Goal: Task Accomplishment & Management: Complete application form

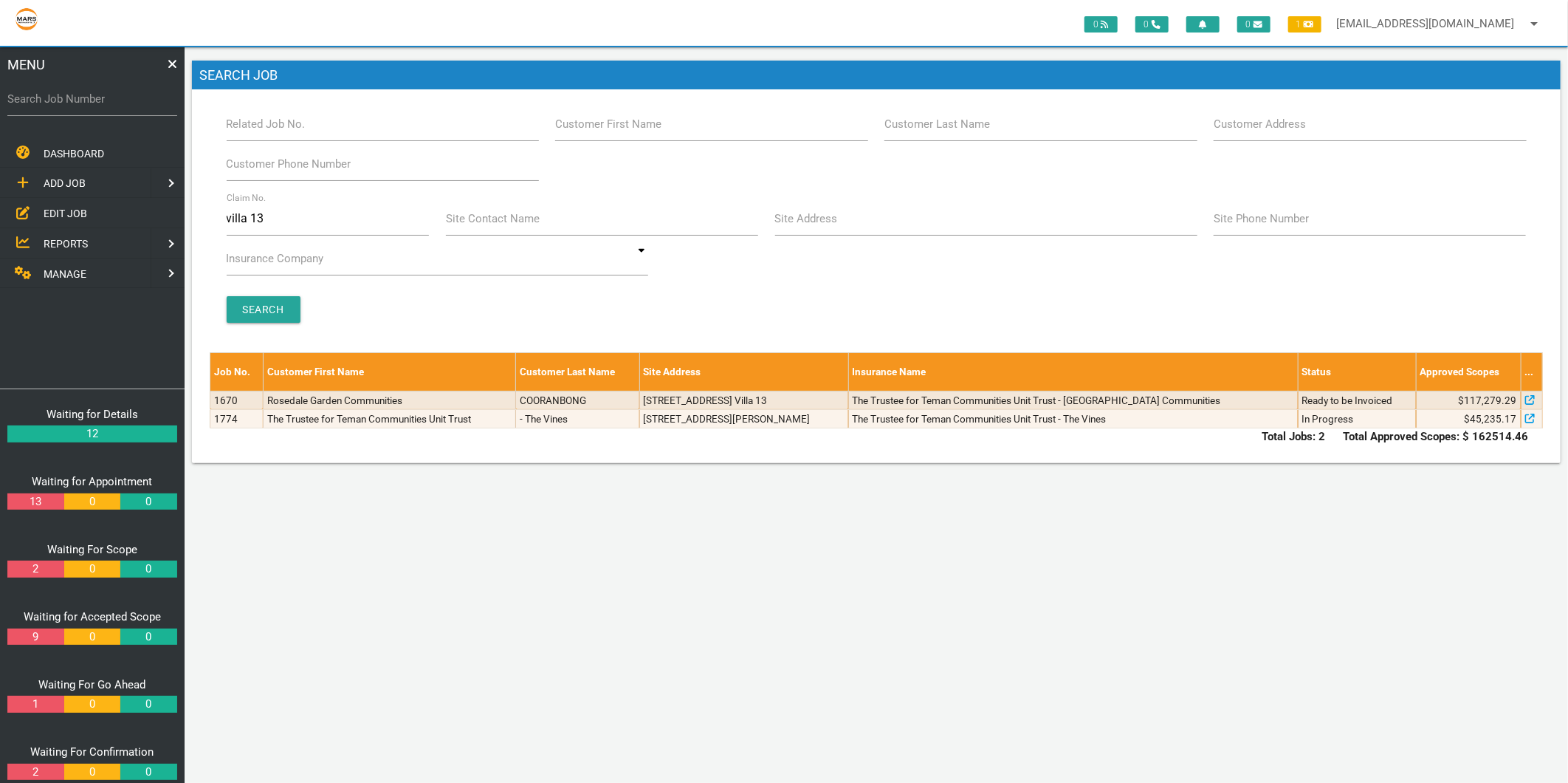
click at [79, 201] on link "EDIT JOB" at bounding box center [92, 214] width 191 height 31
click at [77, 268] on span "MANAGE" at bounding box center [64, 274] width 43 height 12
click at [100, 190] on link "PERSONNEL" at bounding box center [74, 183] width 153 height 31
click at [99, 213] on span "EDIT PERSONNEL" at bounding box center [84, 214] width 82 height 12
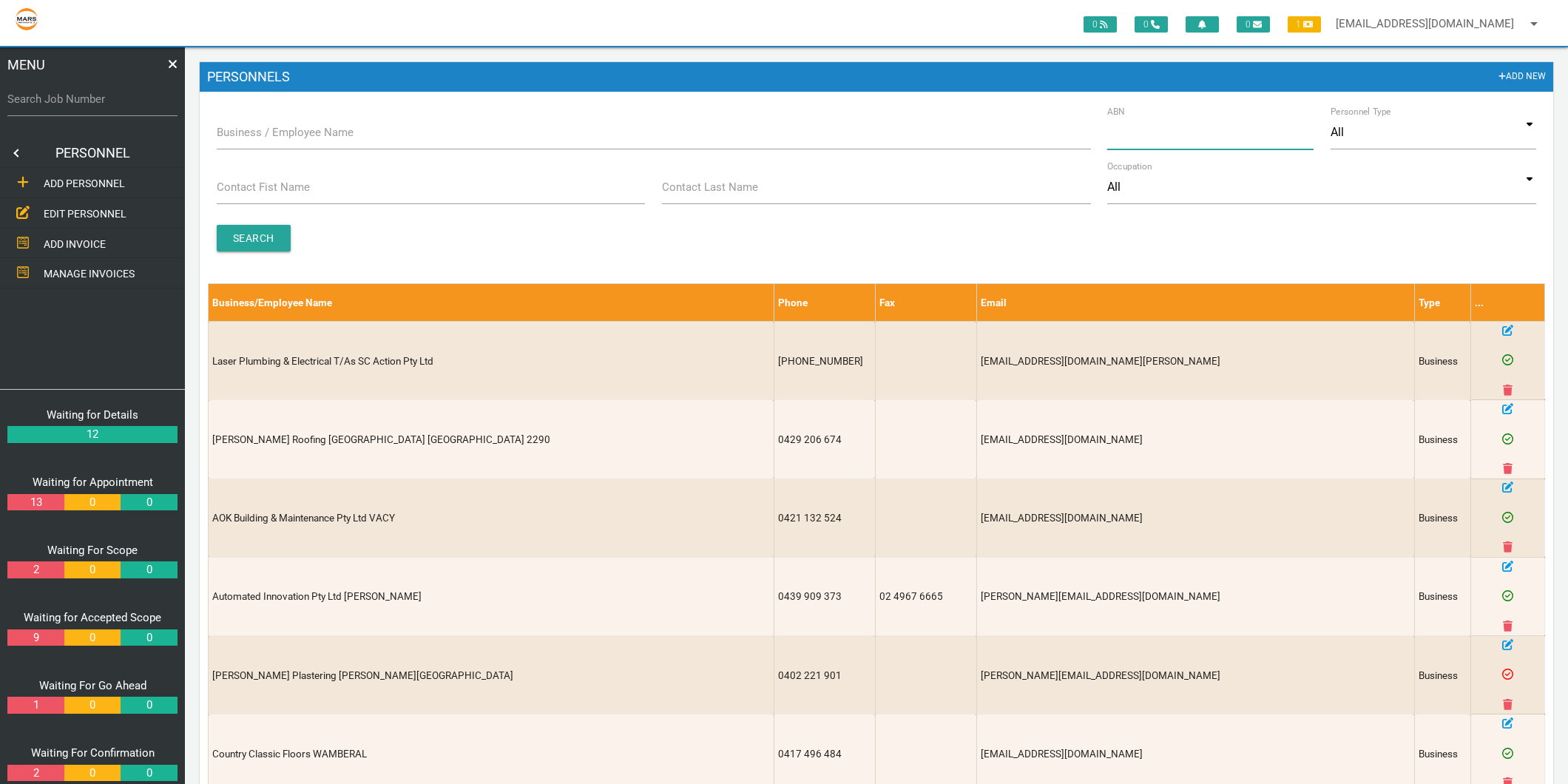
click at [1144, 131] on input "ABN" at bounding box center [1210, 131] width 206 height 34
type input "19628013927"
click at [252, 234] on input "Search" at bounding box center [253, 238] width 74 height 27
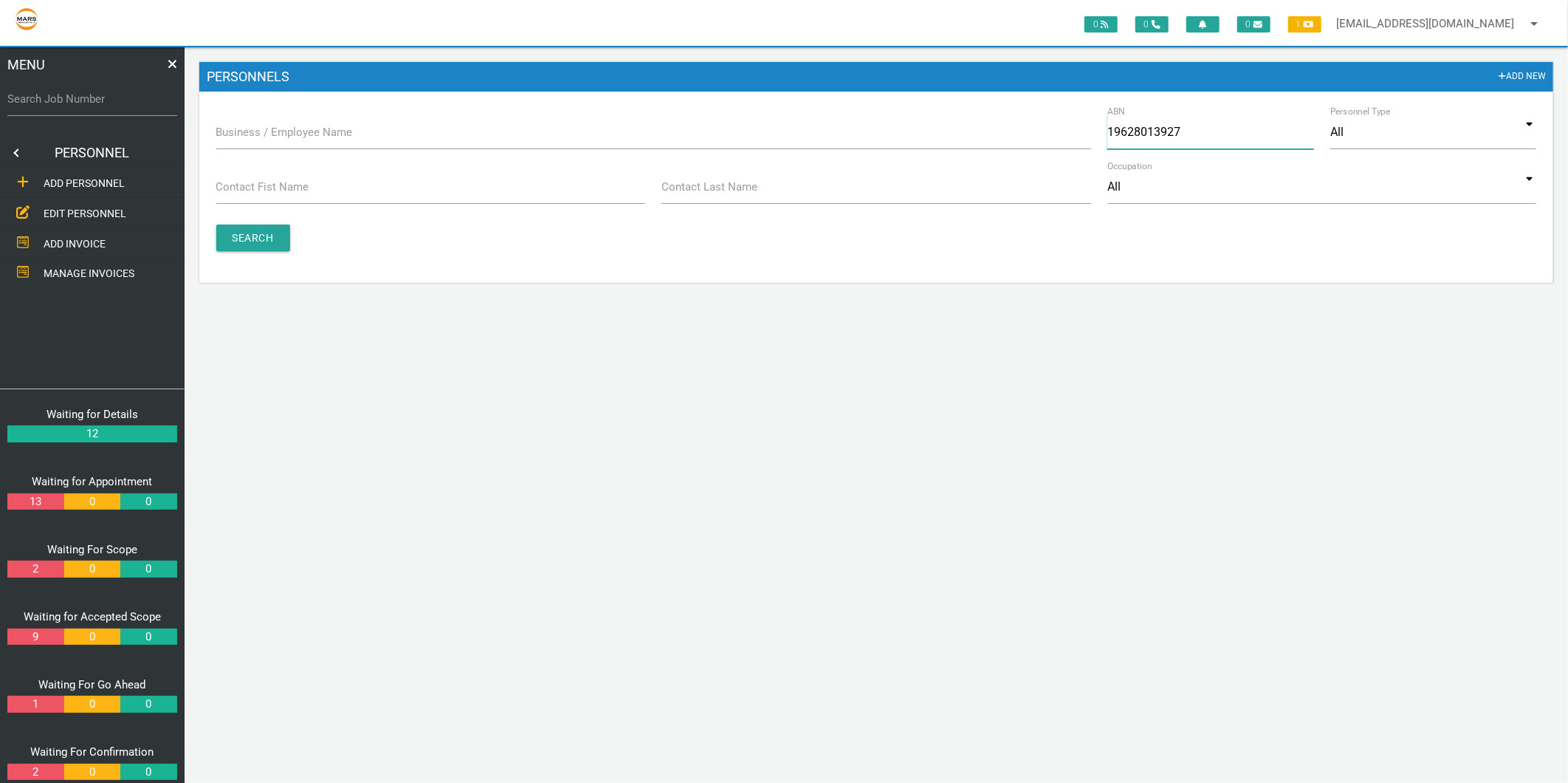
click at [1207, 130] on input "19628013927" at bounding box center [1210, 131] width 206 height 34
type input "19628013927"
click at [266, 237] on input "Search" at bounding box center [253, 238] width 74 height 27
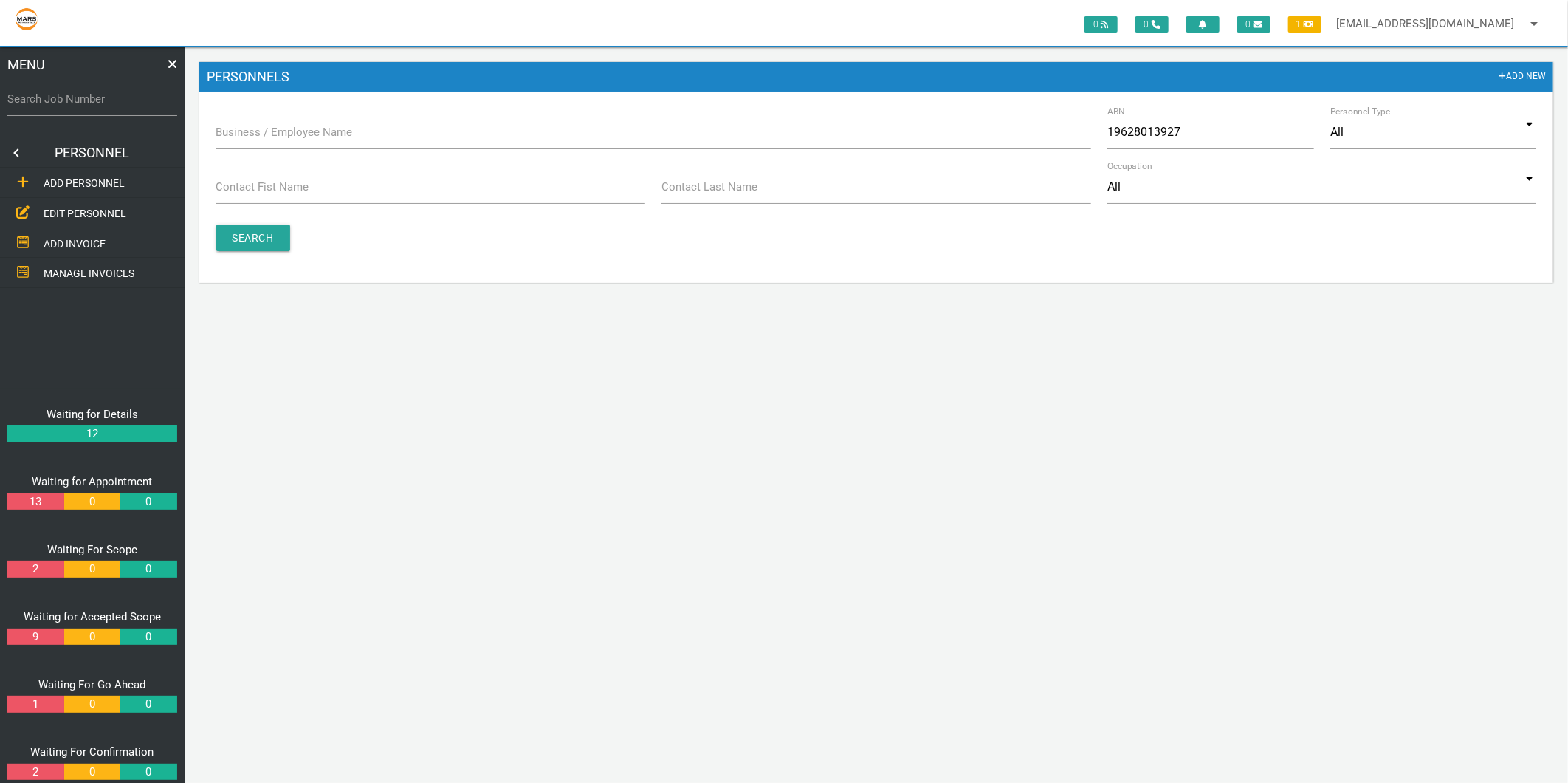
click at [97, 180] on span "ADD PERSONNEL" at bounding box center [83, 183] width 81 height 12
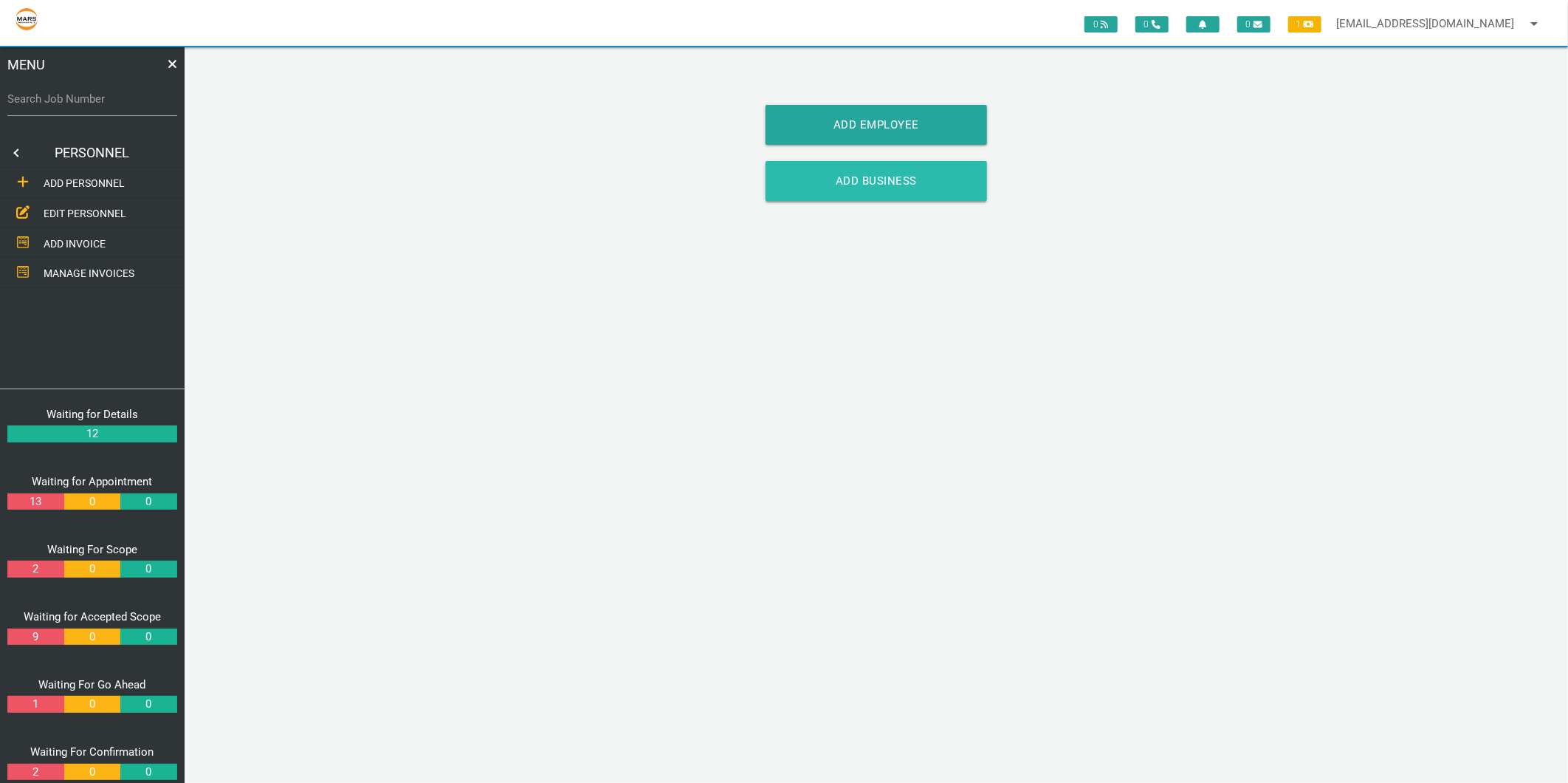
click at [838, 189] on link "Add Business" at bounding box center [875, 181] width 221 height 40
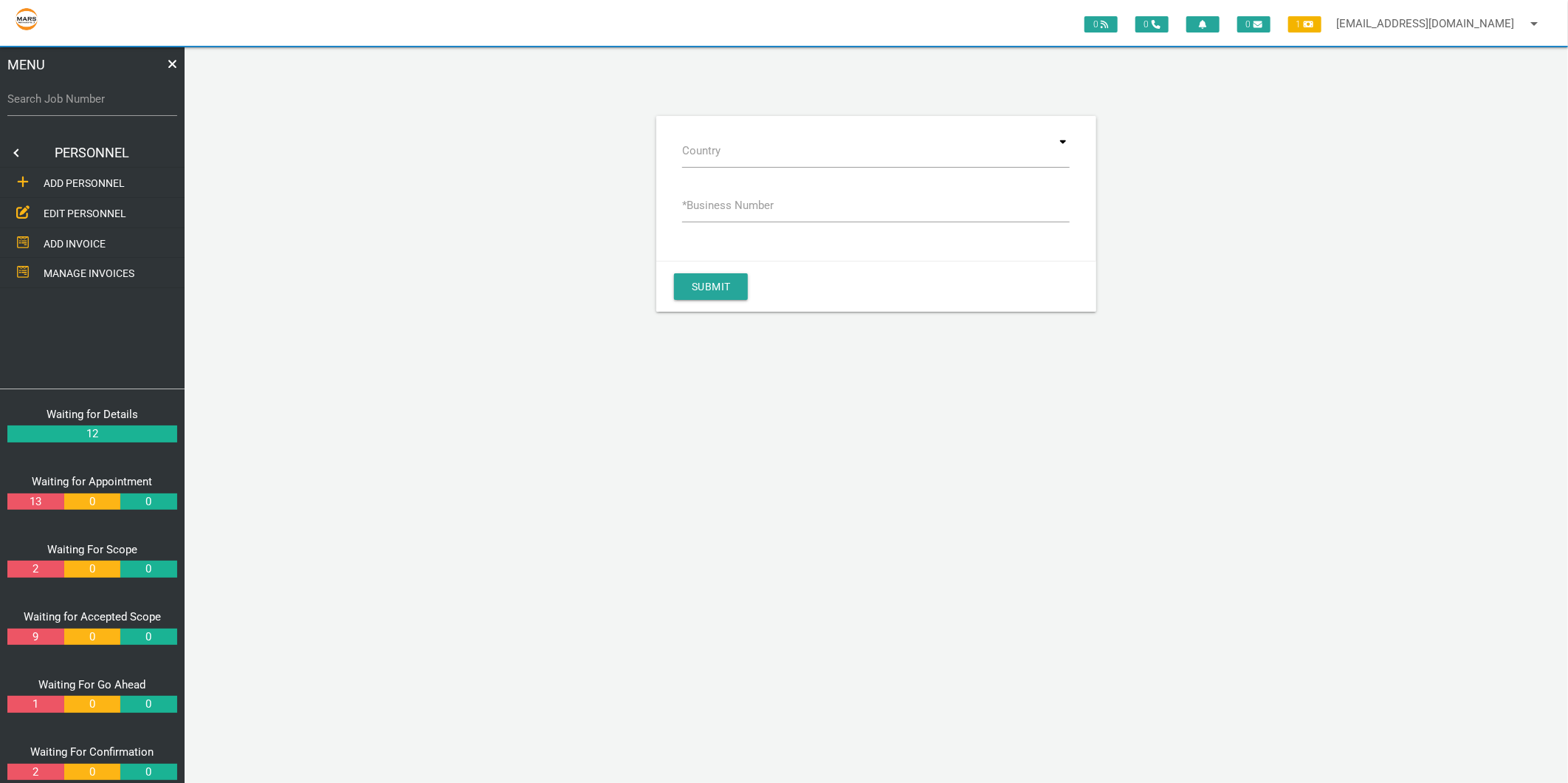
click at [745, 210] on label "* Business Number" at bounding box center [728, 206] width 92 height 17
click at [745, 210] on input "* Business Number" at bounding box center [875, 205] width 388 height 34
type input "19628013927"
click at [710, 285] on button "Submit" at bounding box center [711, 287] width 74 height 27
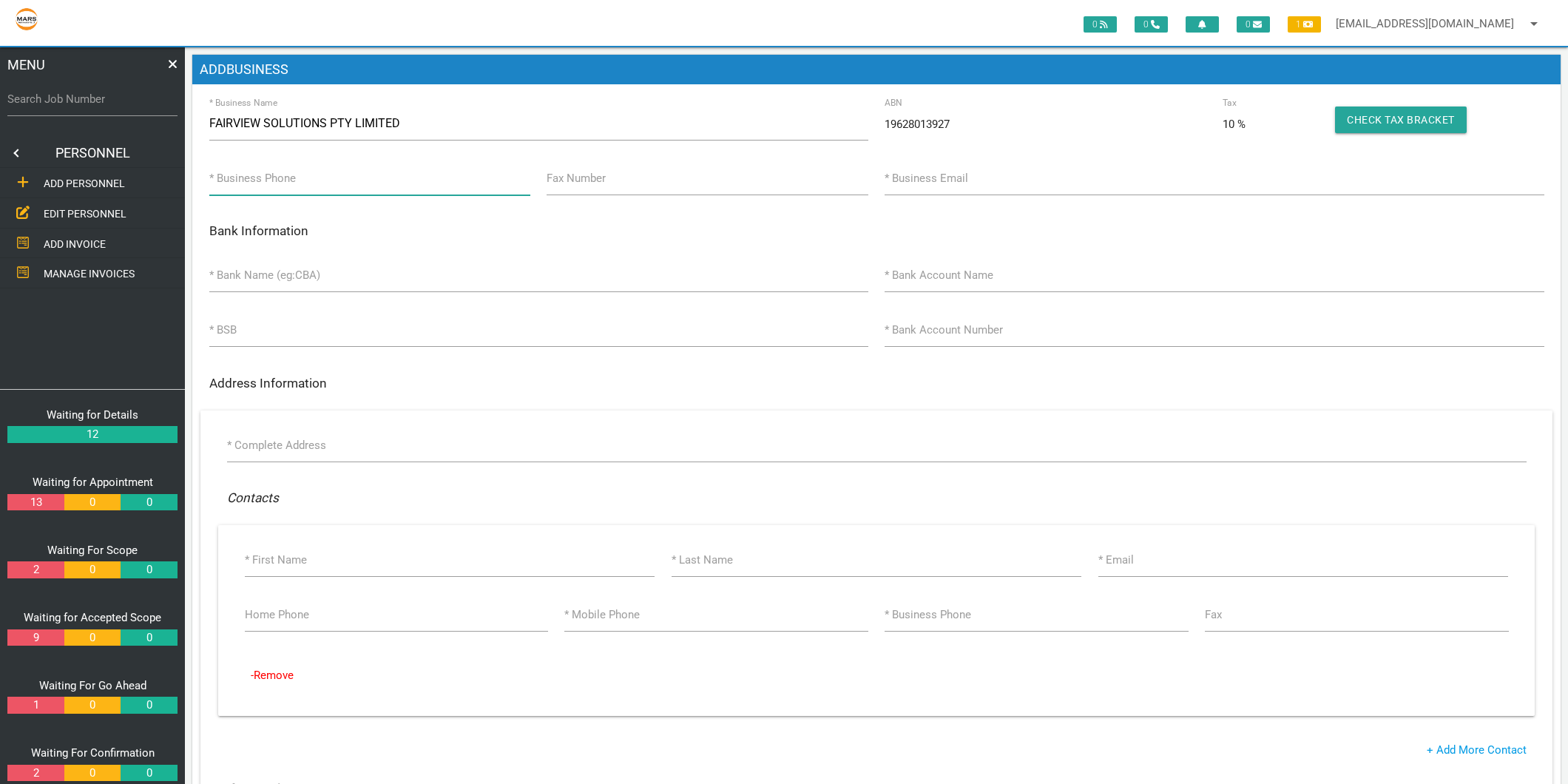
click at [350, 179] on input "* Business Phone" at bounding box center [369, 178] width 321 height 34
type input "[PHONE_NUMBER]"
click at [986, 178] on input "* Business Email" at bounding box center [1214, 178] width 659 height 34
type input "[EMAIL_ADDRESS][DOMAIN_NAME]"
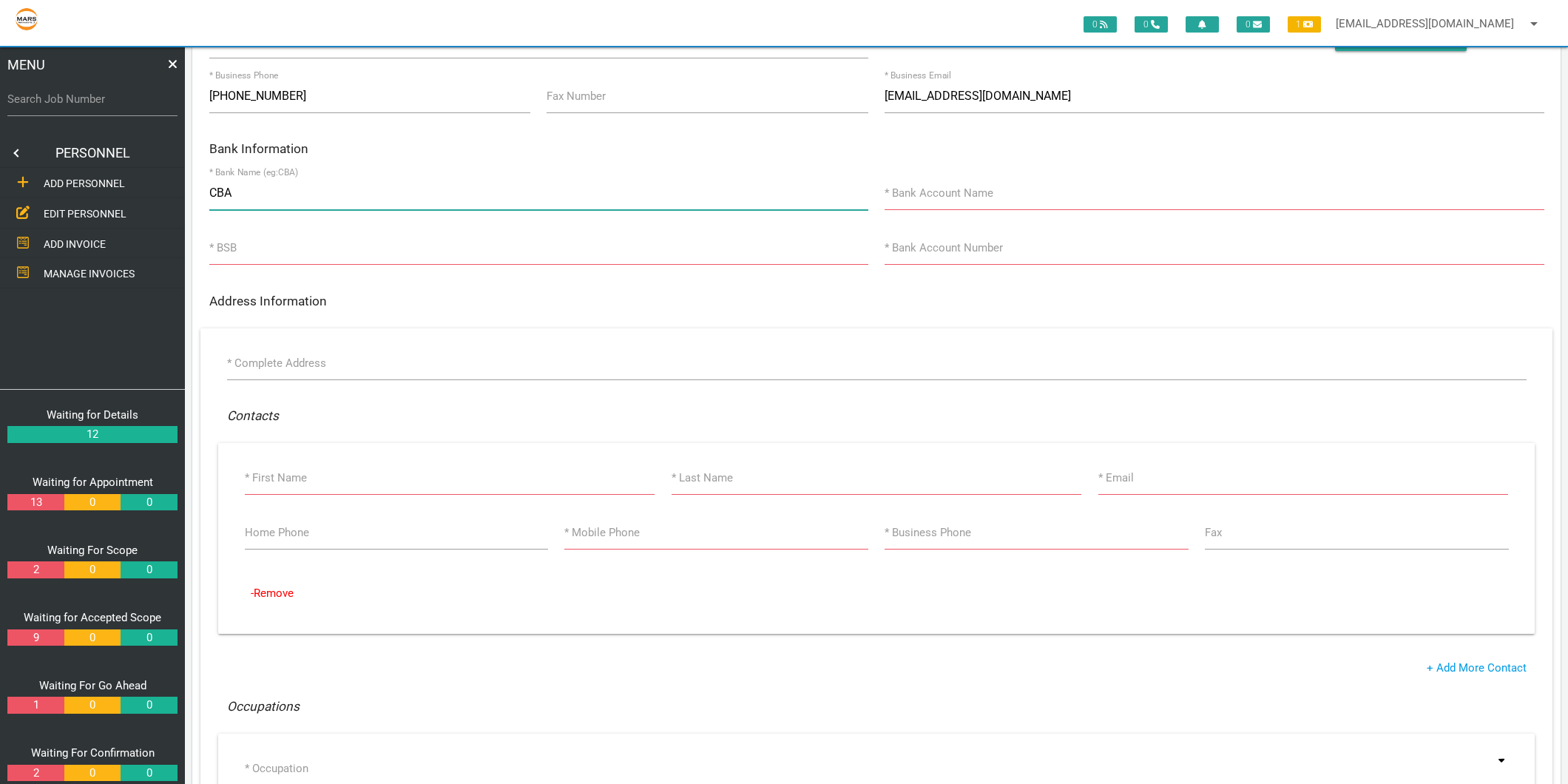
type input "CBA"
click at [958, 181] on div "* Bank Account Name" at bounding box center [1214, 196] width 676 height 40
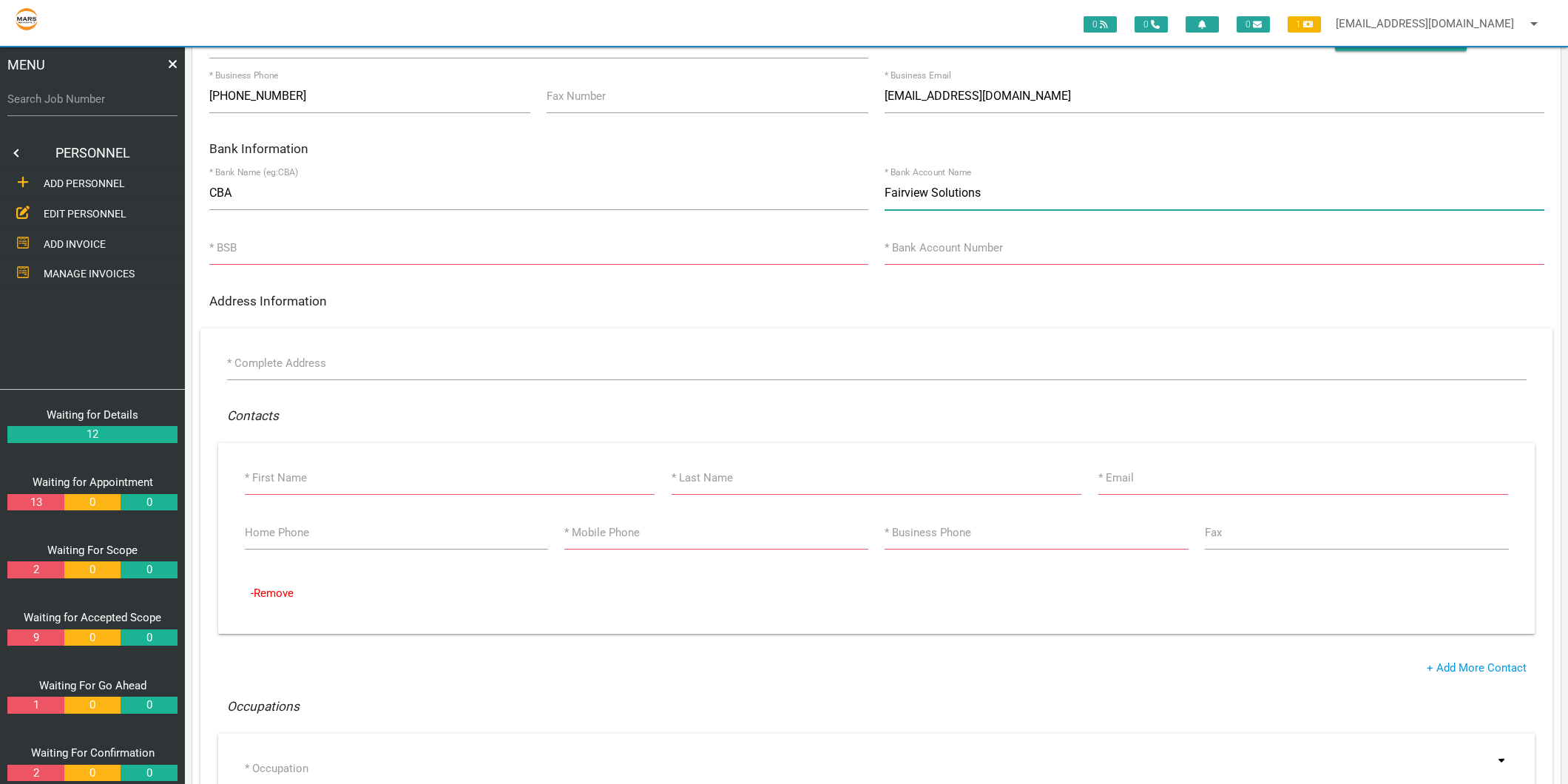
type input "Fairview Solutions"
click at [345, 240] on input "* BSB" at bounding box center [538, 247] width 659 height 34
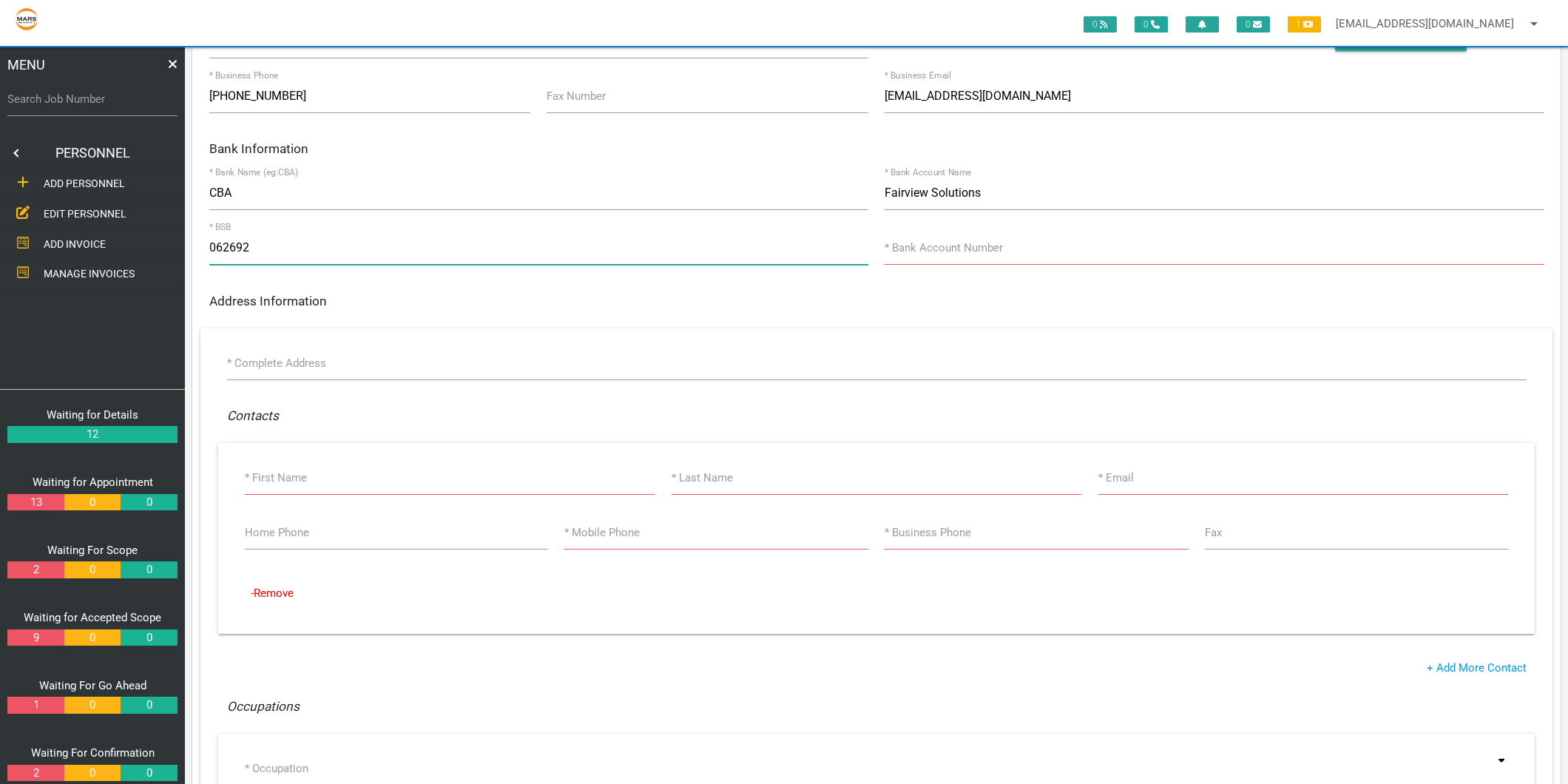
type input "062692"
click at [914, 251] on label "* Bank Account Number" at bounding box center [943, 249] width 118 height 17
click at [914, 251] on input "* Bank Account Number" at bounding box center [1214, 247] width 659 height 34
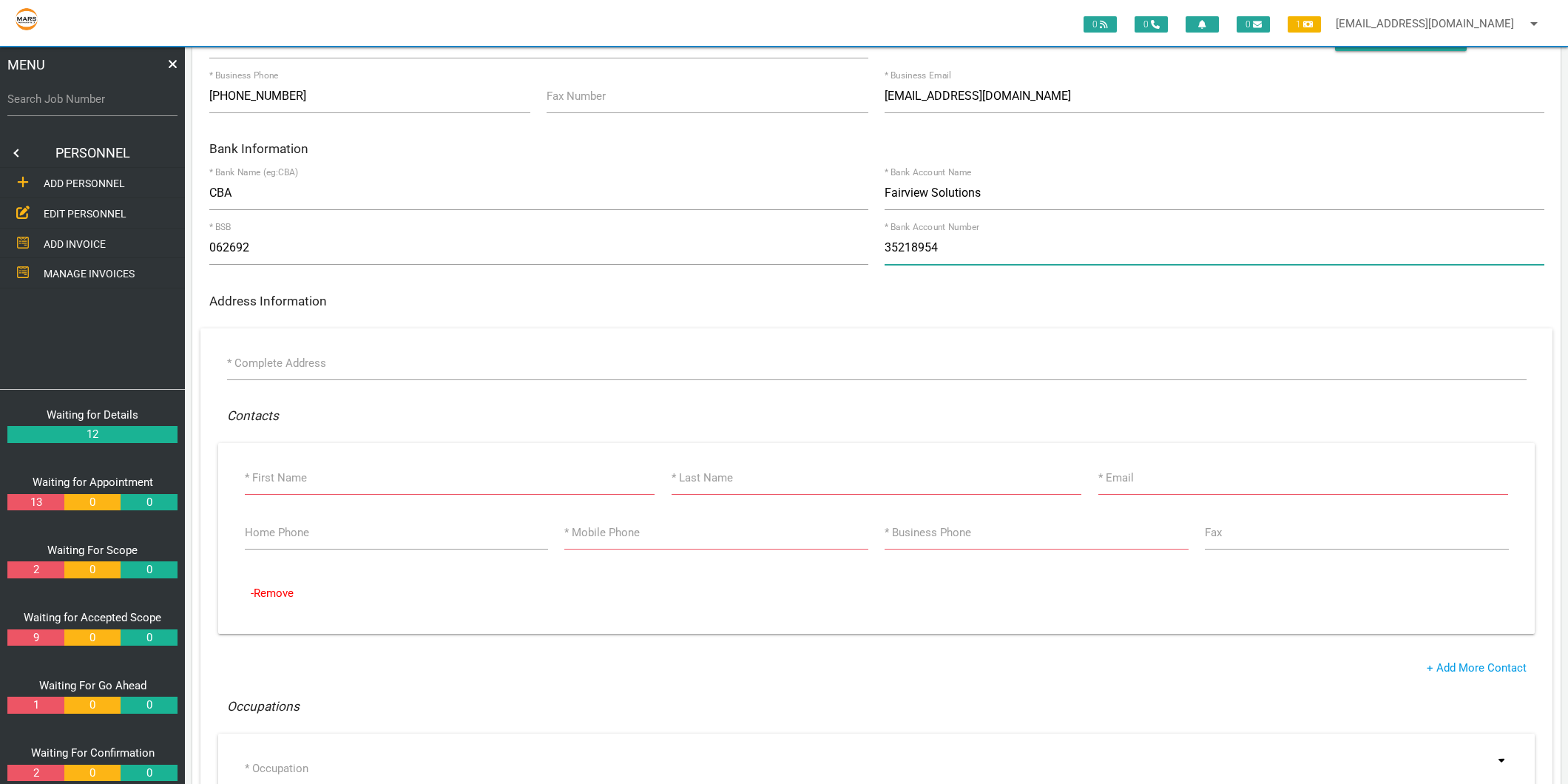
type input "35218954"
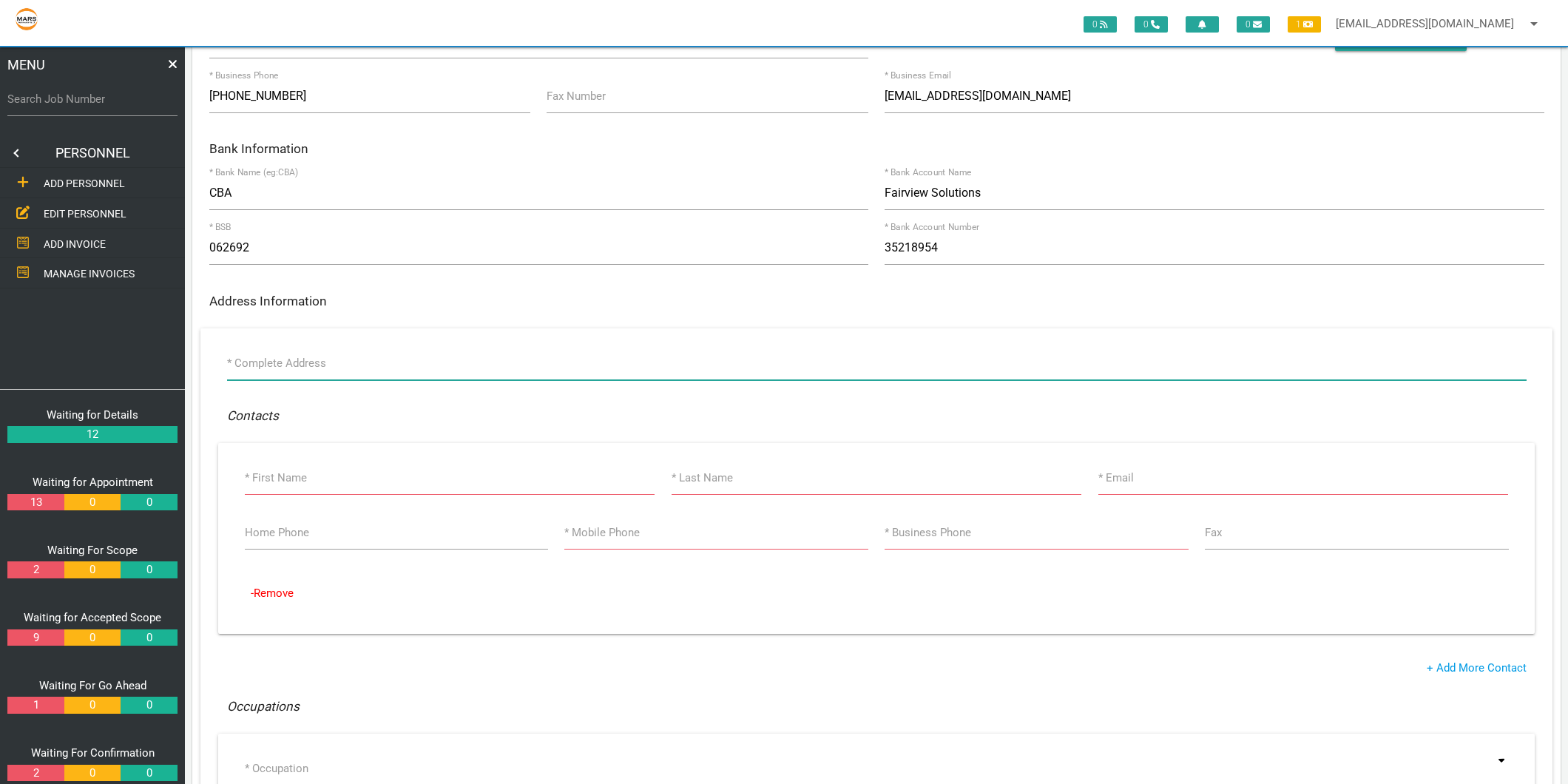
click at [327, 358] on input "* Complete Address" at bounding box center [877, 363] width 1299 height 34
click at [251, 375] on input "* Complete Address" at bounding box center [877, 363] width 1299 height 34
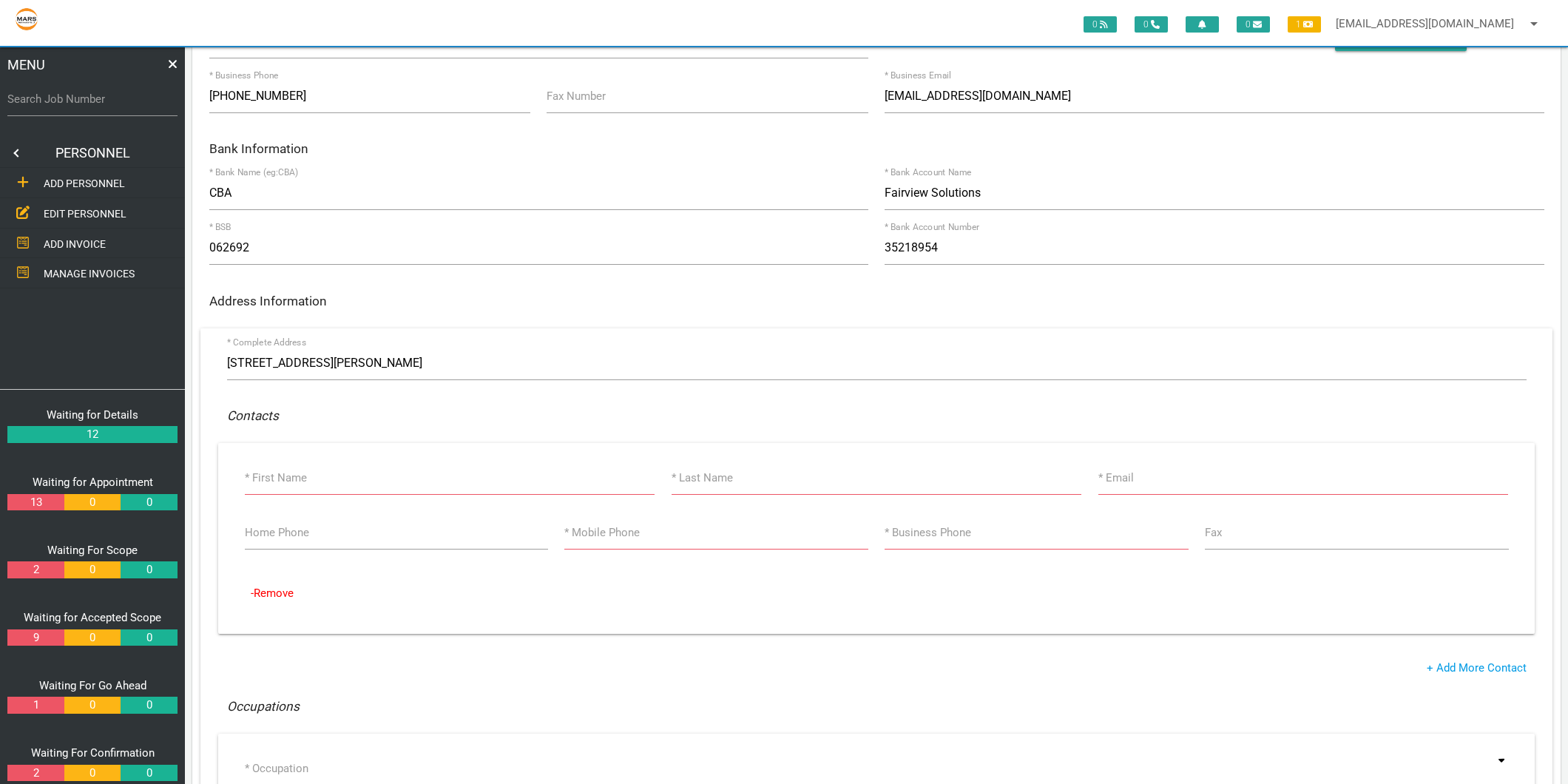
type input "[STREET_ADDRESS][PERSON_NAME]"
click at [294, 474] on label "* First Name" at bounding box center [275, 478] width 62 height 17
click at [294, 474] on input "* First Name" at bounding box center [450, 477] width 411 height 34
type input "Keeghan"
type input "[PERSON_NAME]"
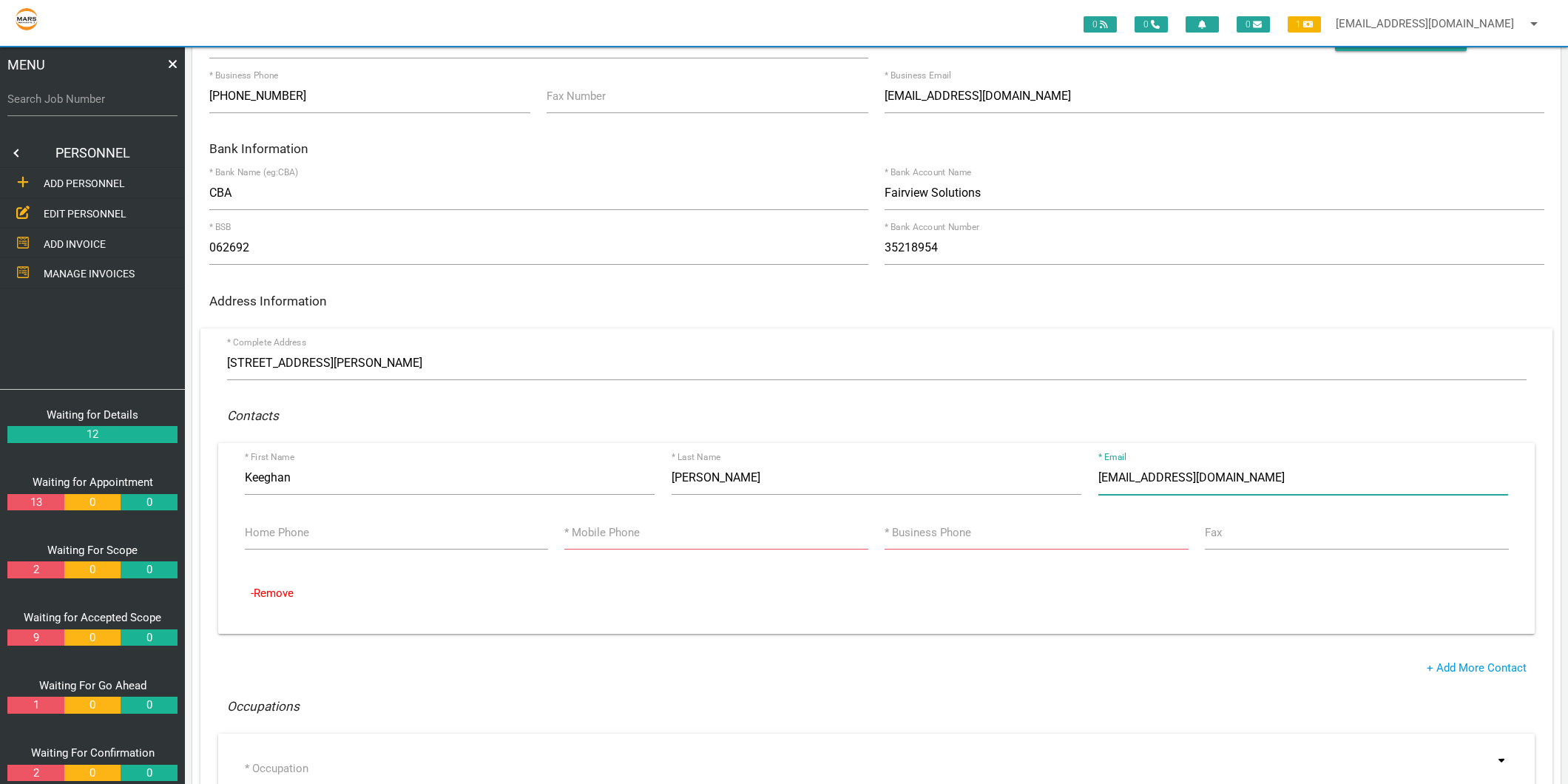
type input "[EMAIL_ADDRESS][DOMAIN_NAME]"
click at [737, 531] on input "* Mobile Phone" at bounding box center [716, 532] width 303 height 34
type input "0457 333 805"
click at [1021, 537] on input "* Business Phone" at bounding box center [1036, 532] width 303 height 34
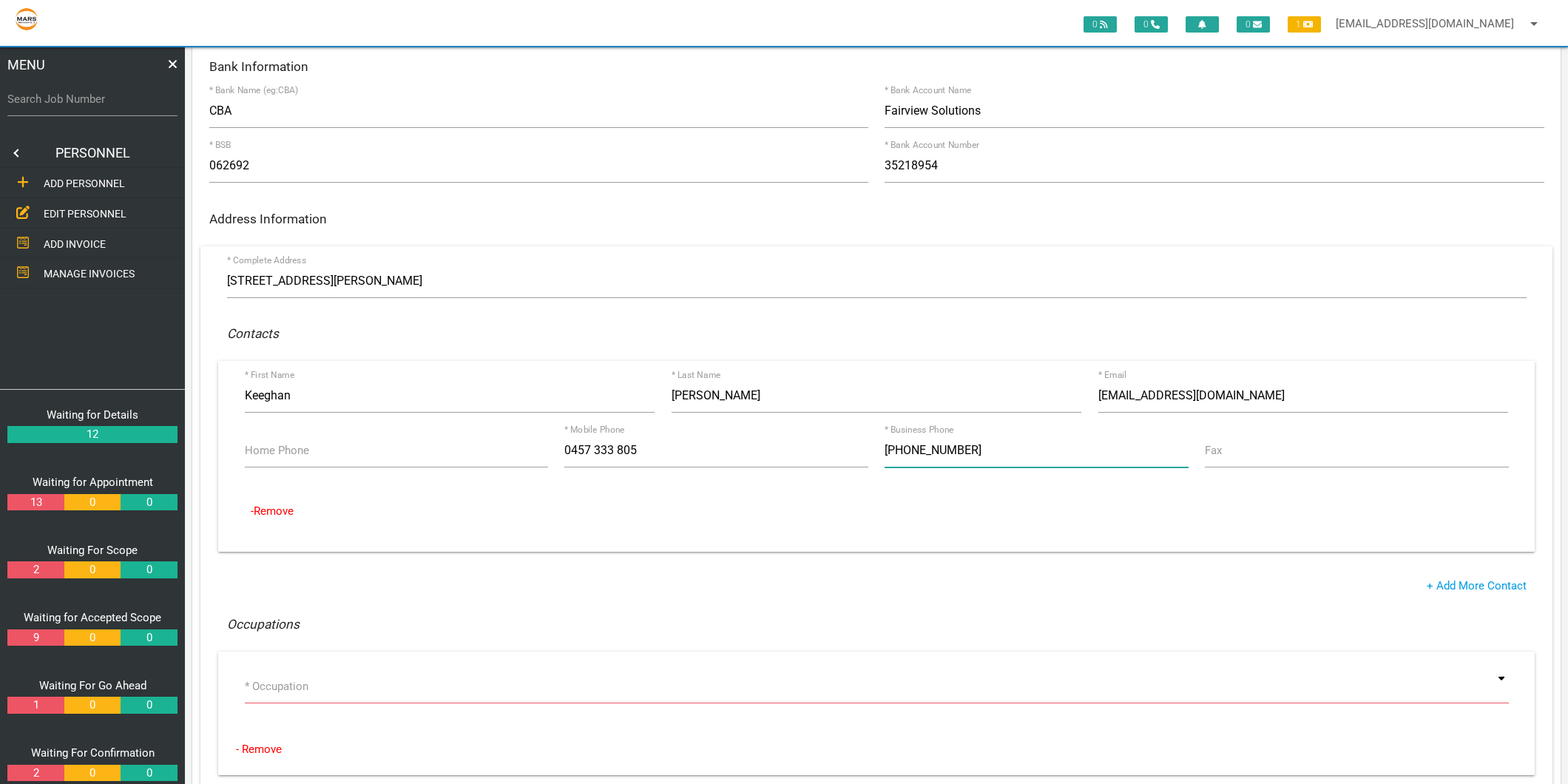
type input "[PHONE_NUMBER]"
click at [301, 688] on input at bounding box center [876, 685] width 1264 height 34
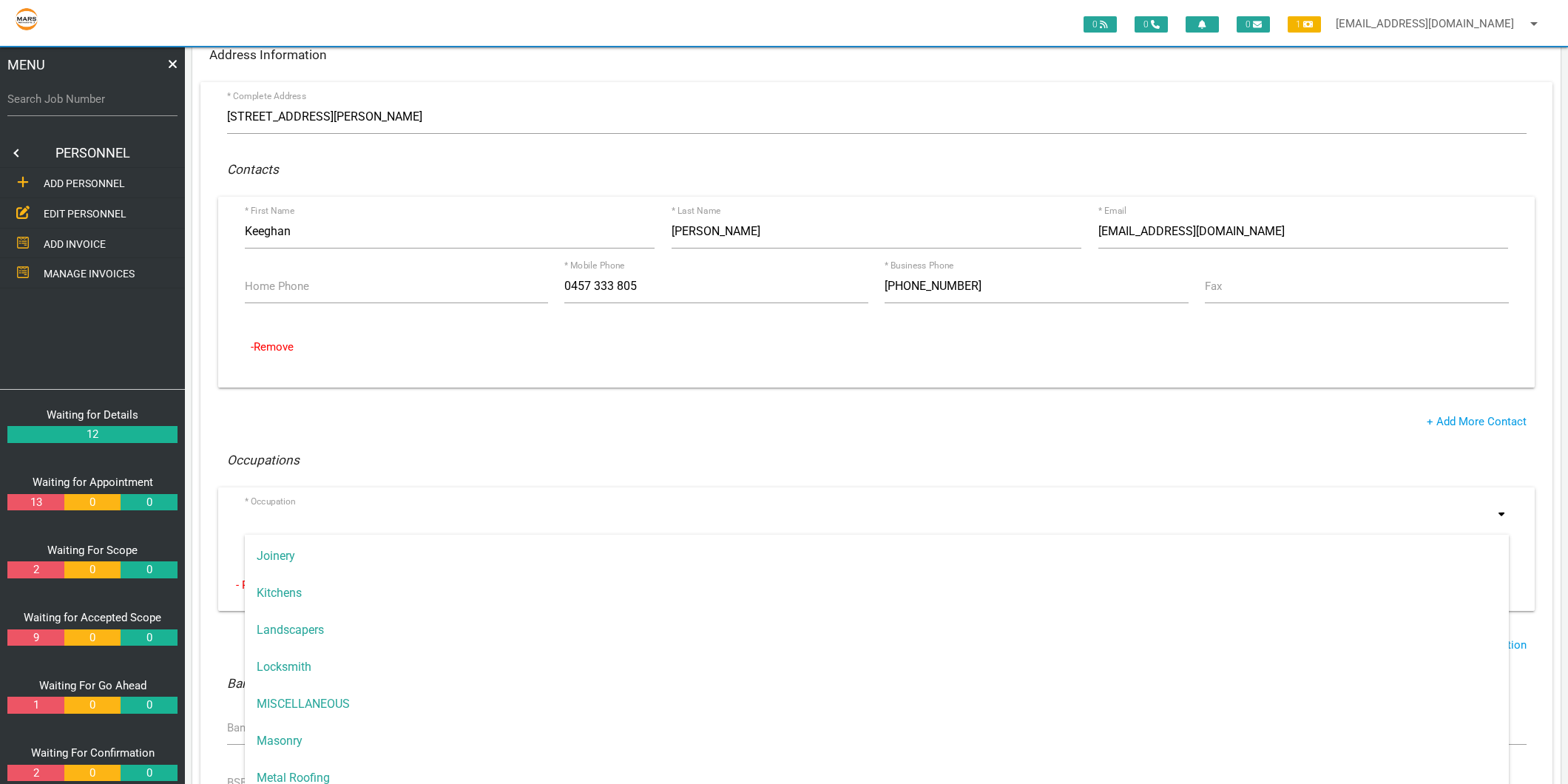
scroll to position [986, 0]
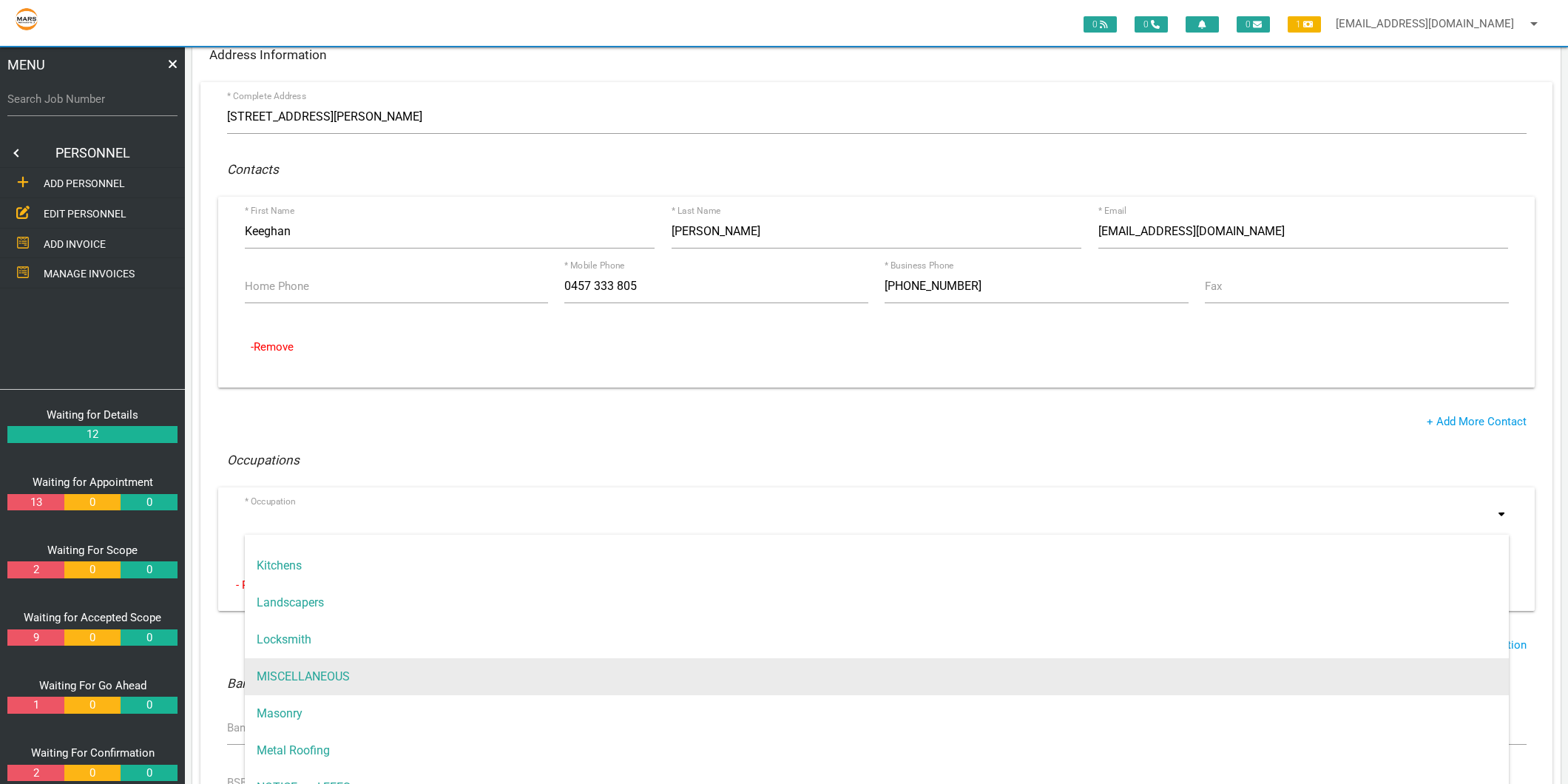
click at [333, 672] on span "MISCELLANEOUS" at bounding box center [876, 677] width 1264 height 37
type input "MISCELLANEOUS"
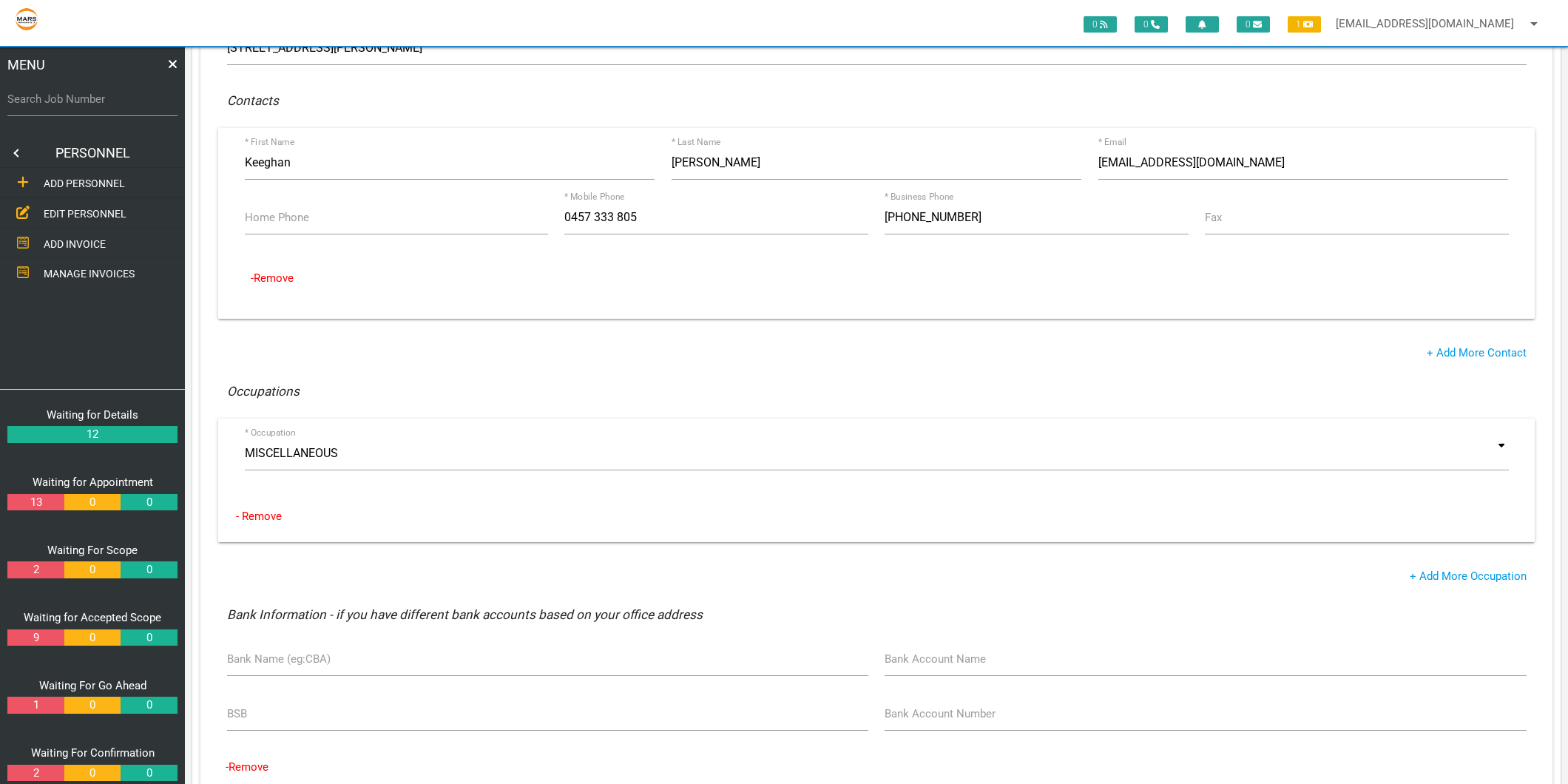
scroll to position [492, 0]
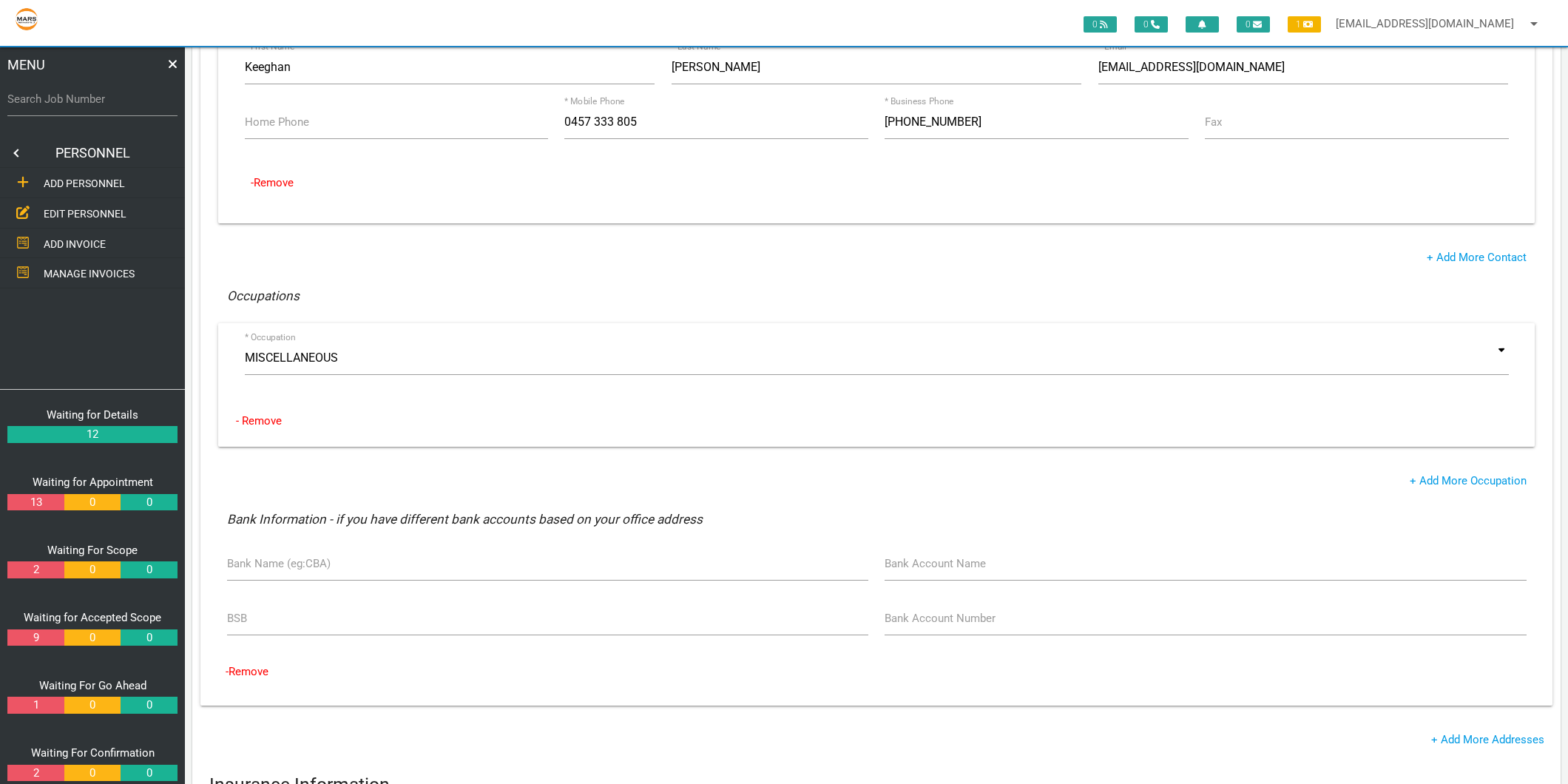
click at [387, 466] on div "* Complete Address [STREET_ADDRESS][GEOGRAPHIC_DATA][PERSON_NAME][STREET_ADDRES…" at bounding box center [876, 311] width 1352 height 788
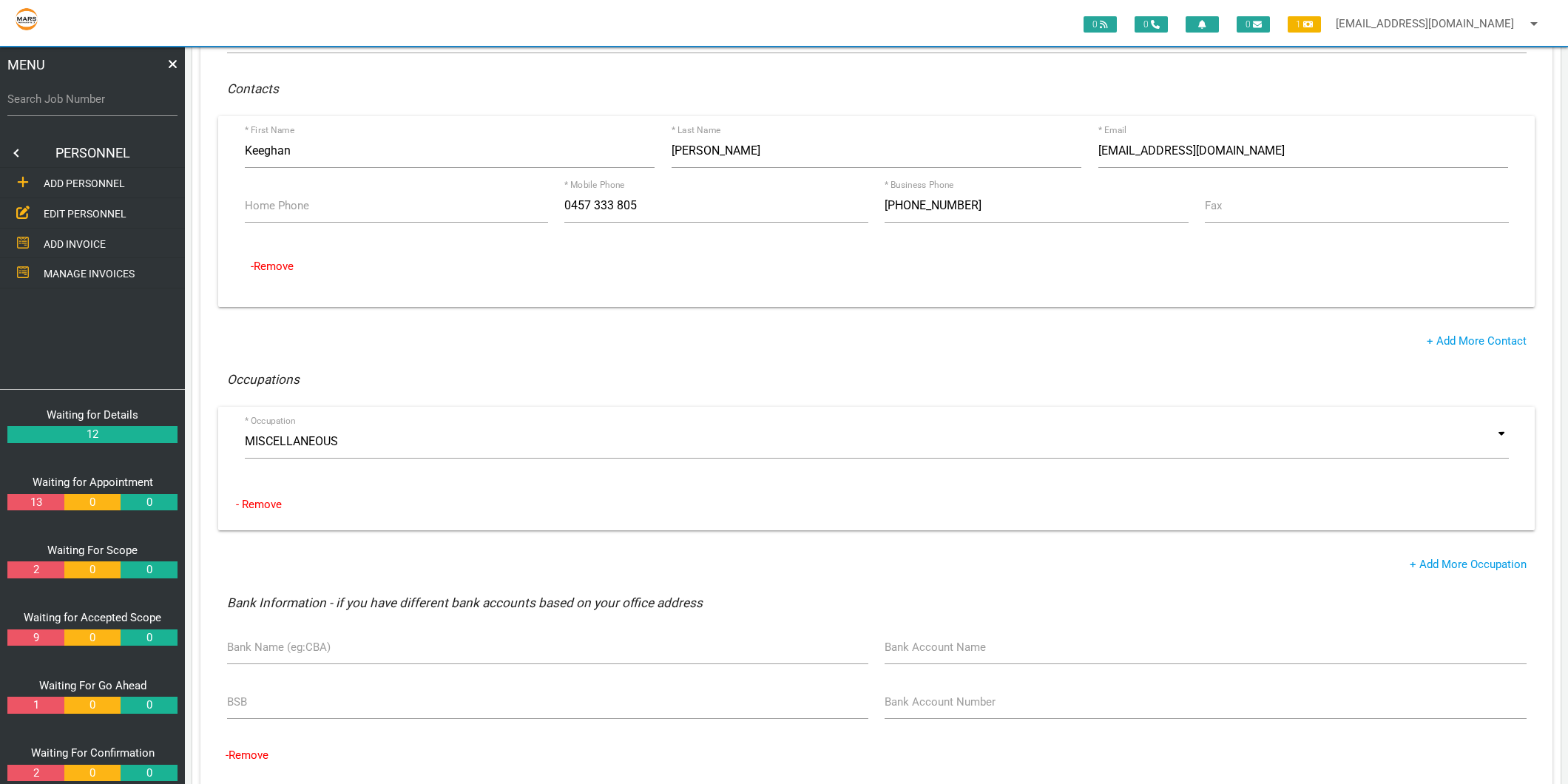
scroll to position [411, 0]
click at [388, 331] on div "+ Add More Contact" at bounding box center [876, 340] width 1317 height 17
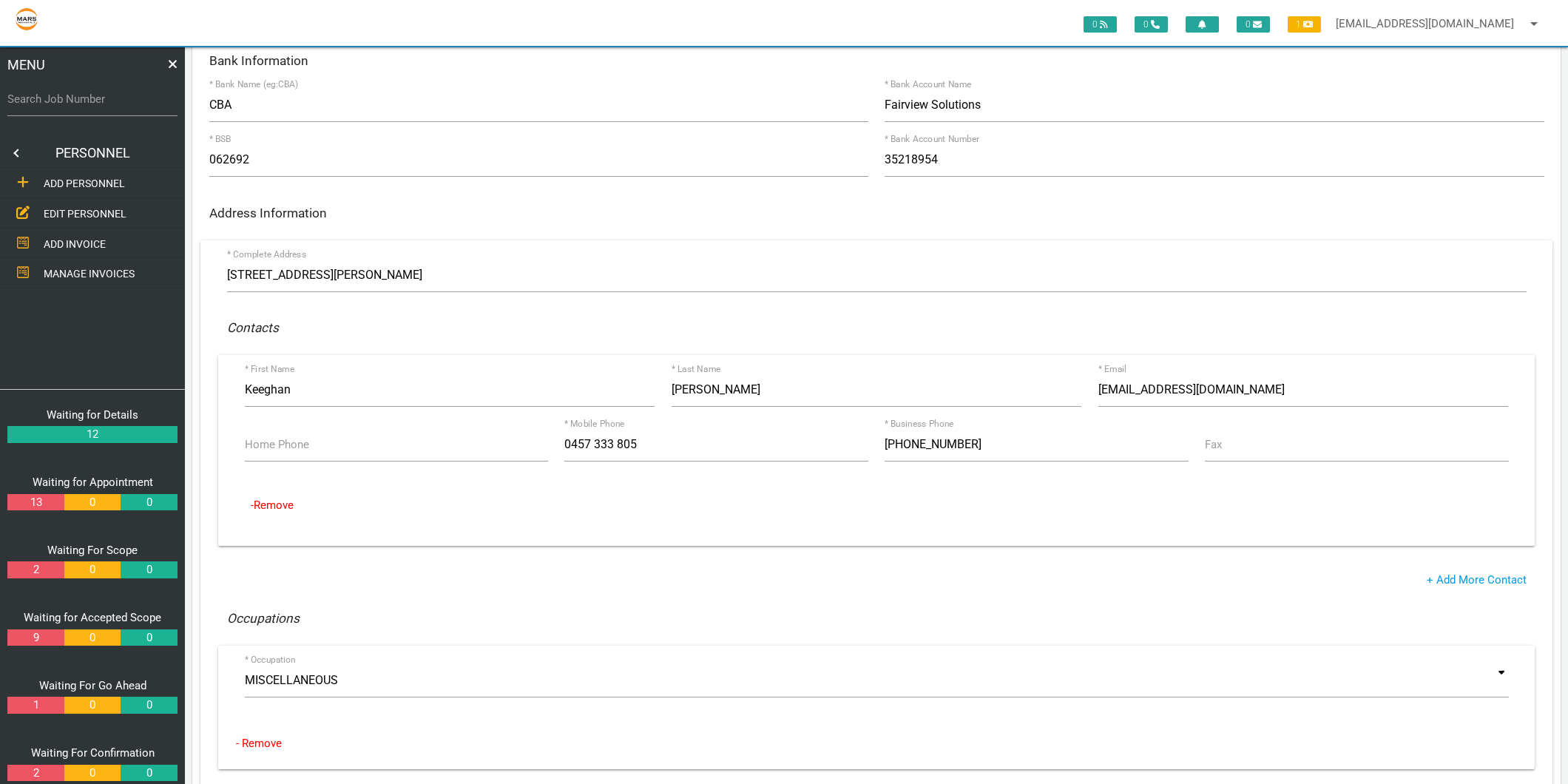
scroll to position [0, 0]
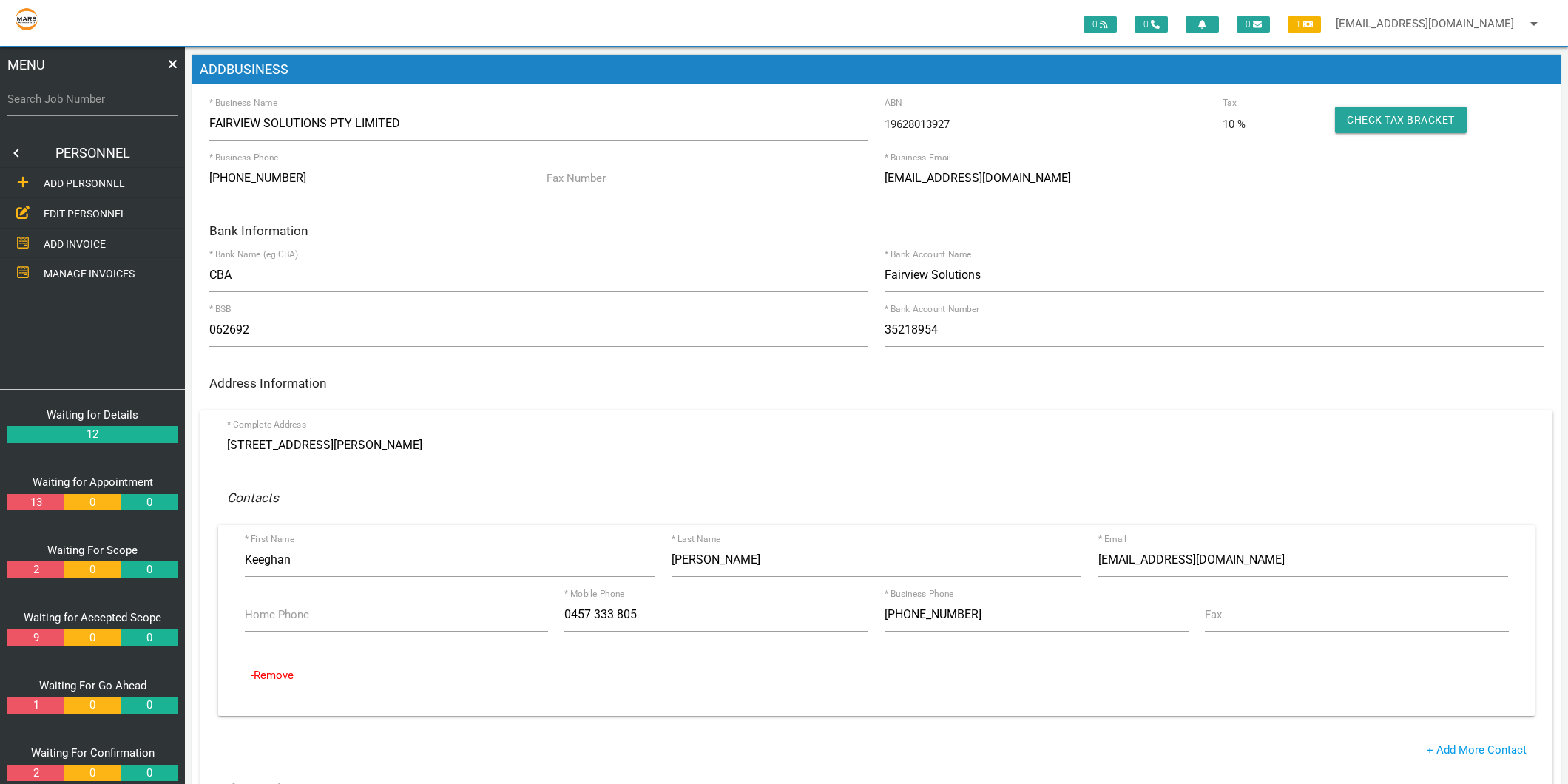
click at [1096, 101] on div "ADD BUSINESS * Business Name FAIRVIEW SOLUTIONS PTY LIMITED 19628013927 ABN 10 …" at bounding box center [876, 740] width 1368 height 1371
click at [749, 115] on input "FAIRVIEW SOLUTIONS PTY LIMITED" at bounding box center [538, 123] width 659 height 34
click at [721, 183] on input "Fax Number" at bounding box center [707, 178] width 321 height 34
click at [719, 225] on h6 "Bank Information" at bounding box center [876, 231] width 1335 height 14
type input "0447 729 329"
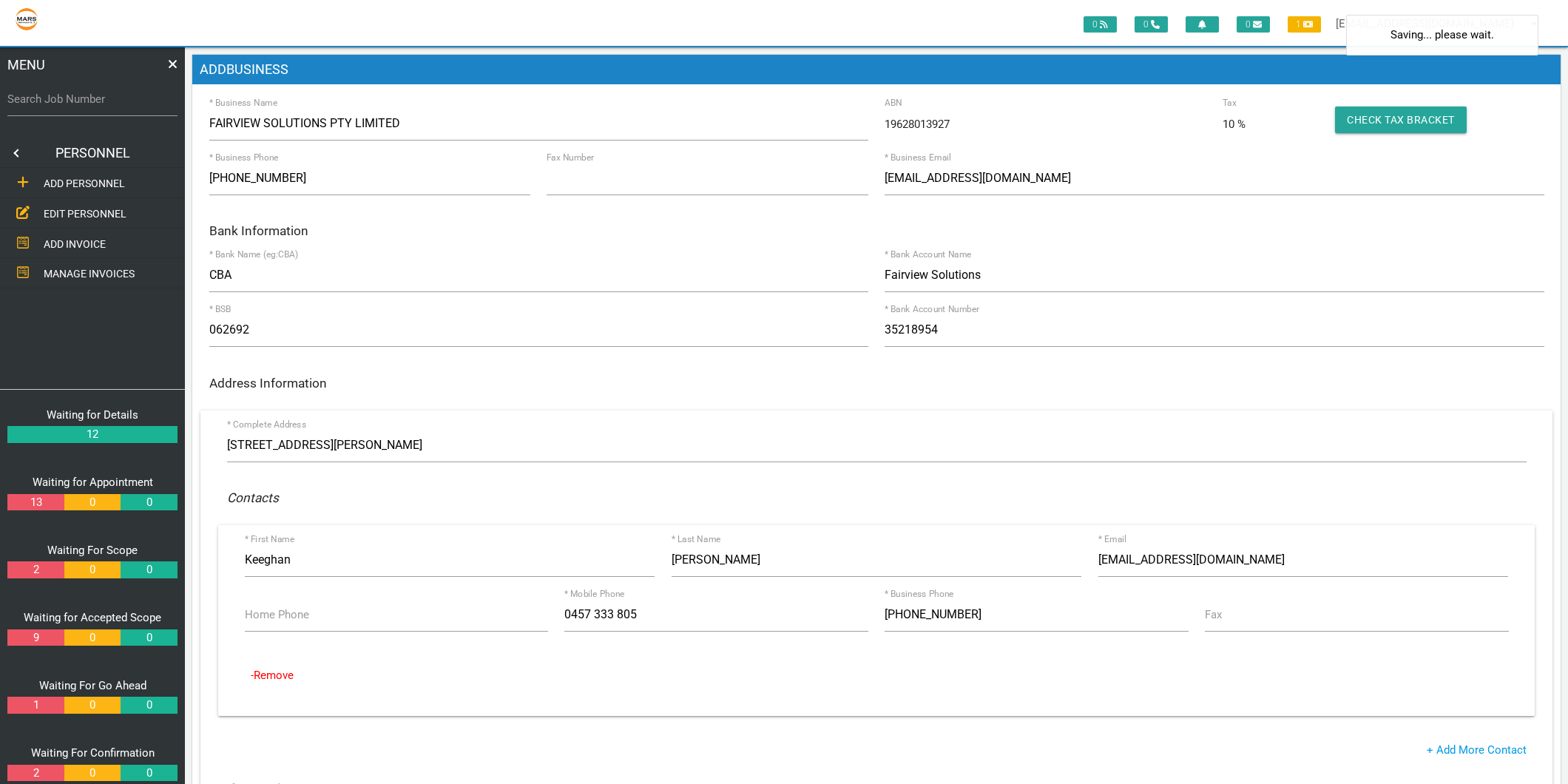
type input "0457 333 805"
